Goal: Information Seeking & Learning: Learn about a topic

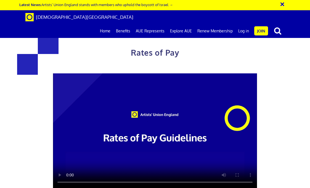
scroll to position [253, 0]
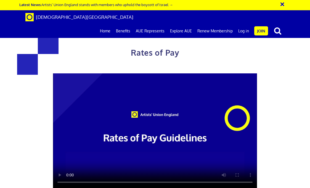
drag, startPoint x: 54, startPoint y: 49, endPoint x: 115, endPoint y: 49, distance: 60.5
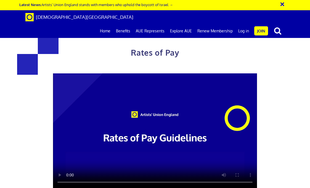
scroll to position [286, 0]
drag, startPoint x: 55, startPoint y: 100, endPoint x: 115, endPoint y: 103, distance: 60.1
drag, startPoint x: 52, startPoint y: 100, endPoint x: 117, endPoint y: 104, distance: 65.4
